Goal: Find specific page/section

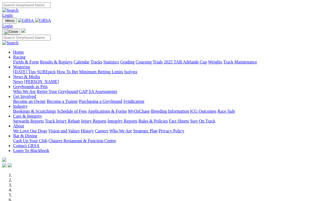
scroll to position [186, 0]
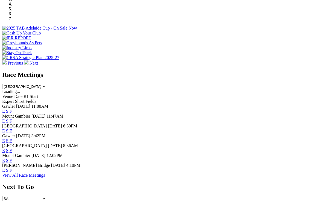
click at [12, 158] on link "F" at bounding box center [11, 160] width 2 height 5
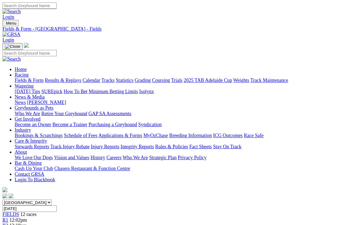
scroll to position [4, 0]
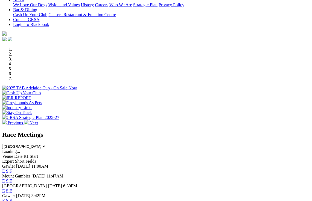
scroll to position [126, 0]
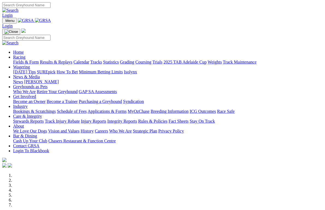
select select "[GEOGRAPHIC_DATA]"
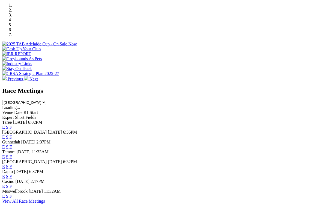
scroll to position [186, 0]
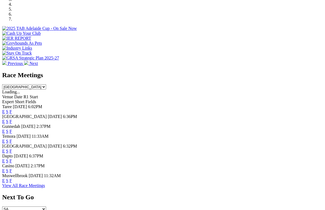
click at [45, 187] on link "View All Race Meetings" at bounding box center [23, 185] width 43 height 5
